Goal: Task Accomplishment & Management: Manage account settings

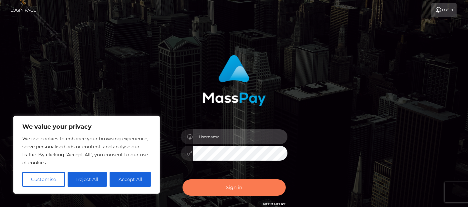
type input "[PERSON_NAME].Ace"
click at [236, 188] on button "Sign in" at bounding box center [233, 187] width 103 height 16
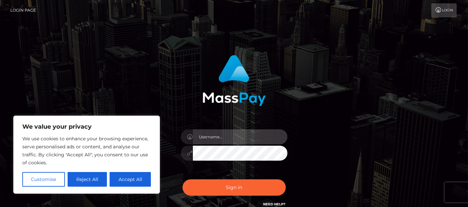
type input "Cyrus.Ace"
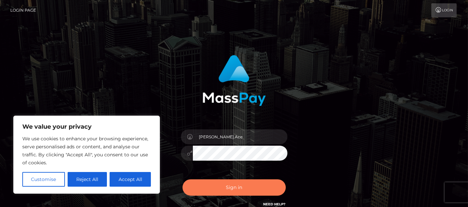
click at [231, 188] on button "Sign in" at bounding box center [233, 187] width 103 height 16
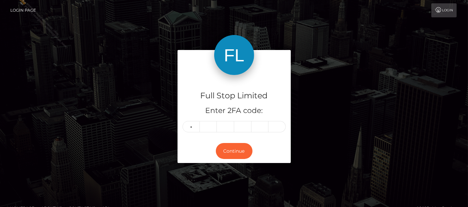
type input "4"
type input "8"
type input "1"
type input "8"
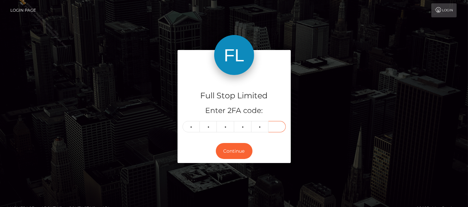
type input "8"
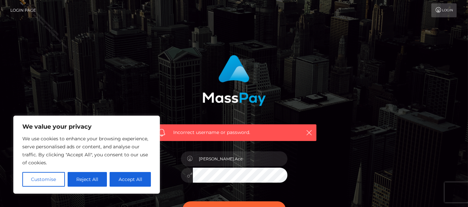
click at [182, 201] on button "Sign in" at bounding box center [233, 209] width 103 height 16
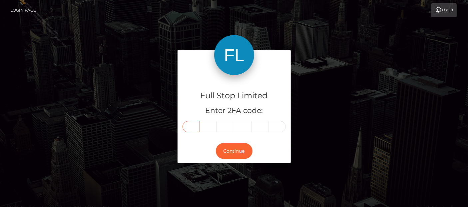
click at [194, 124] on input "text" at bounding box center [190, 126] width 17 height 11
type input "9"
type input "1"
type input "6"
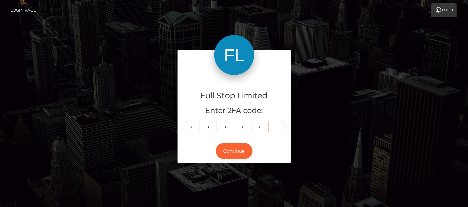
type input "4"
type input "5"
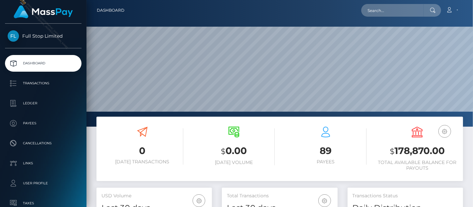
scroll to position [118, 116]
click at [399, 151] on h3 "$ 178,870.00" at bounding box center [418, 151] width 82 height 14
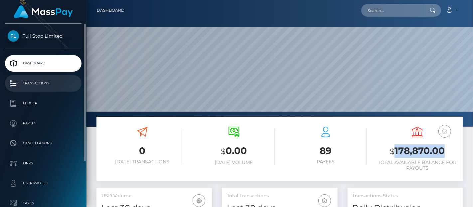
copy h3 "178,870.00"
